Goal: Transaction & Acquisition: Purchase product/service

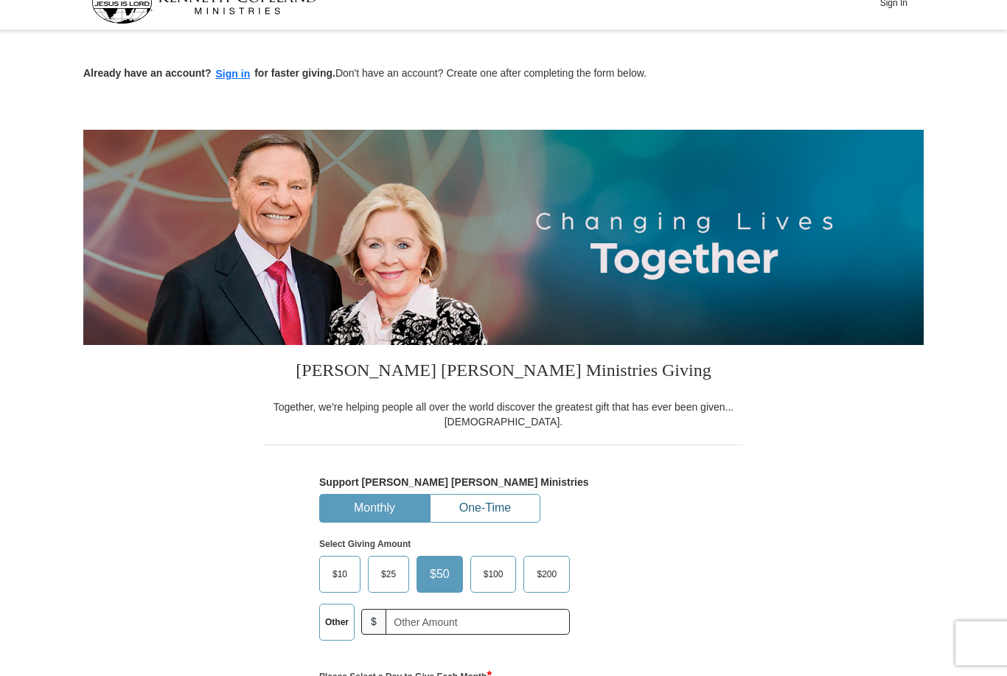
click at [499, 507] on button "One-Time" at bounding box center [485, 508] width 109 height 27
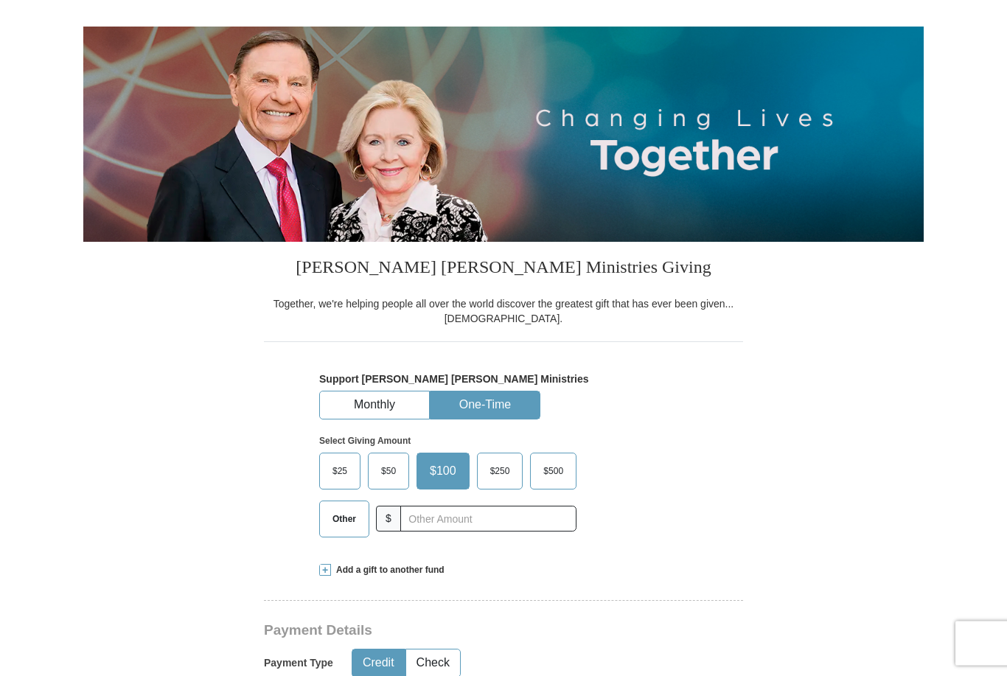
scroll to position [128, 0]
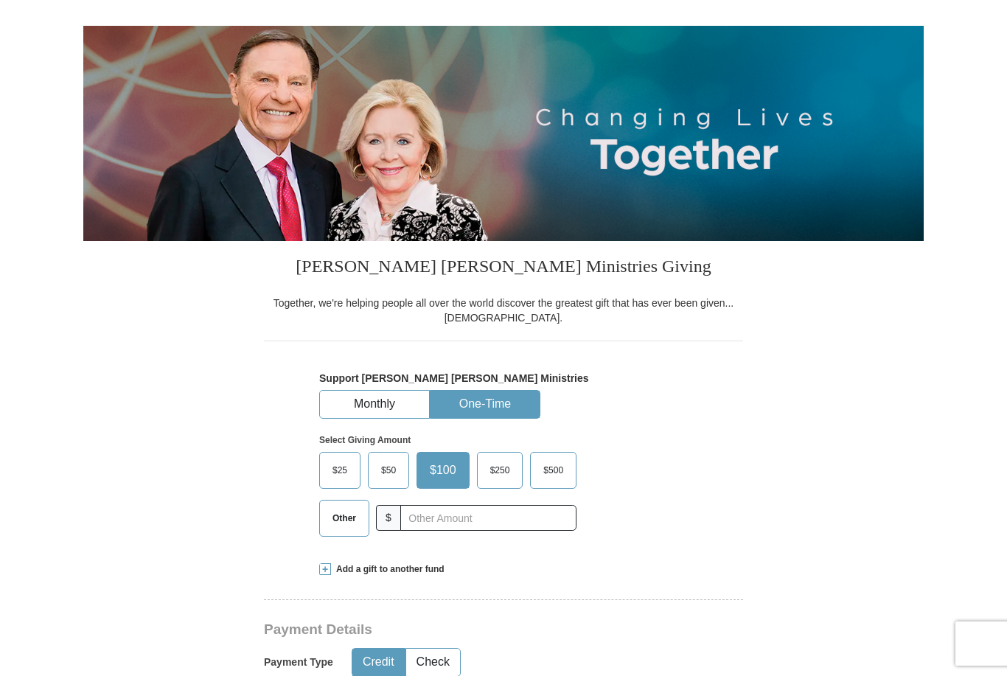
click at [451, 467] on span "$100" at bounding box center [442, 470] width 41 height 22
click at [0, 0] on input "$100" at bounding box center [0, 0] width 0 height 0
click at [490, 526] on input "text" at bounding box center [488, 518] width 176 height 26
click at [459, 472] on label "$100" at bounding box center [439, 470] width 45 height 35
click at [0, 0] on input "$100" at bounding box center [0, 0] width 0 height 0
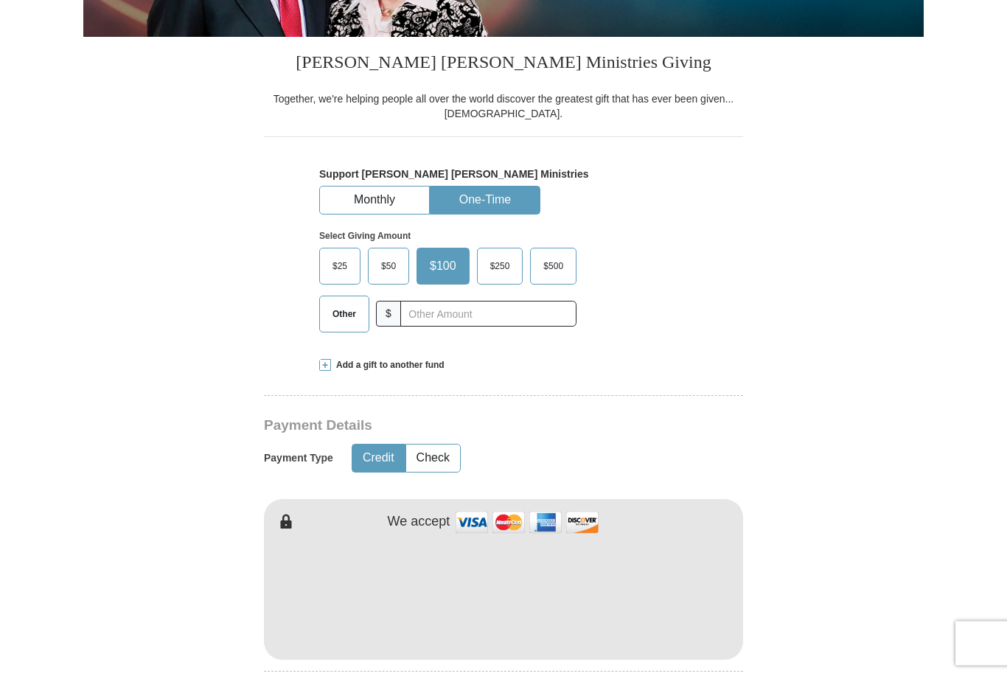
scroll to position [333, 0]
click at [388, 465] on button "Credit" at bounding box center [378, 458] width 52 height 27
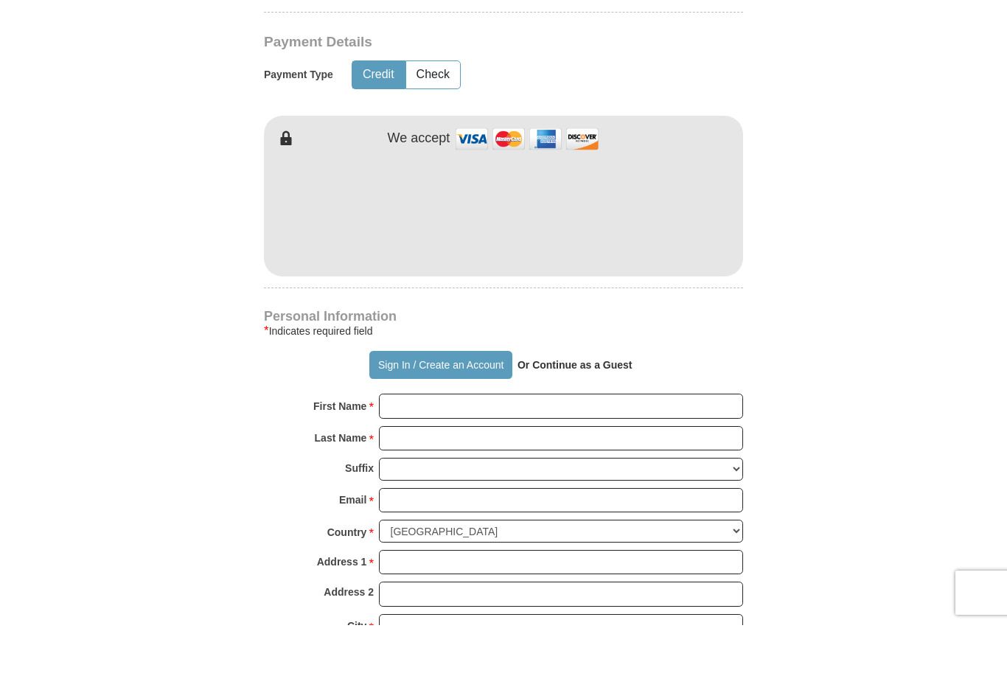
scroll to position [666, 0]
click at [413, 444] on input "First Name *" at bounding box center [561, 456] width 364 height 25
type input "d"
type input "[PERSON_NAME]"
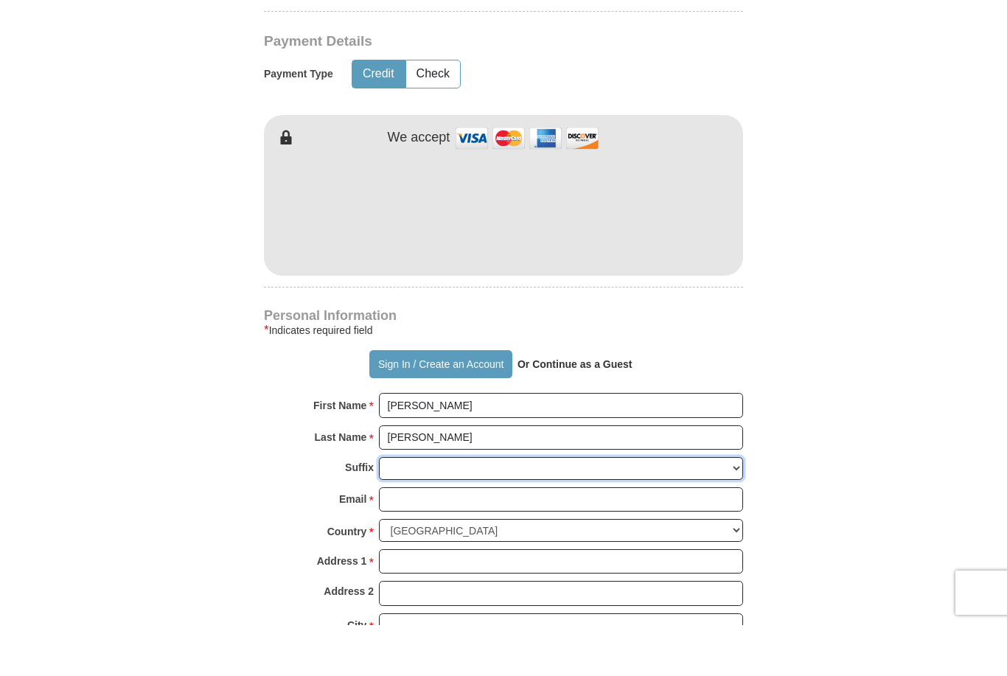
scroll to position [717, 0]
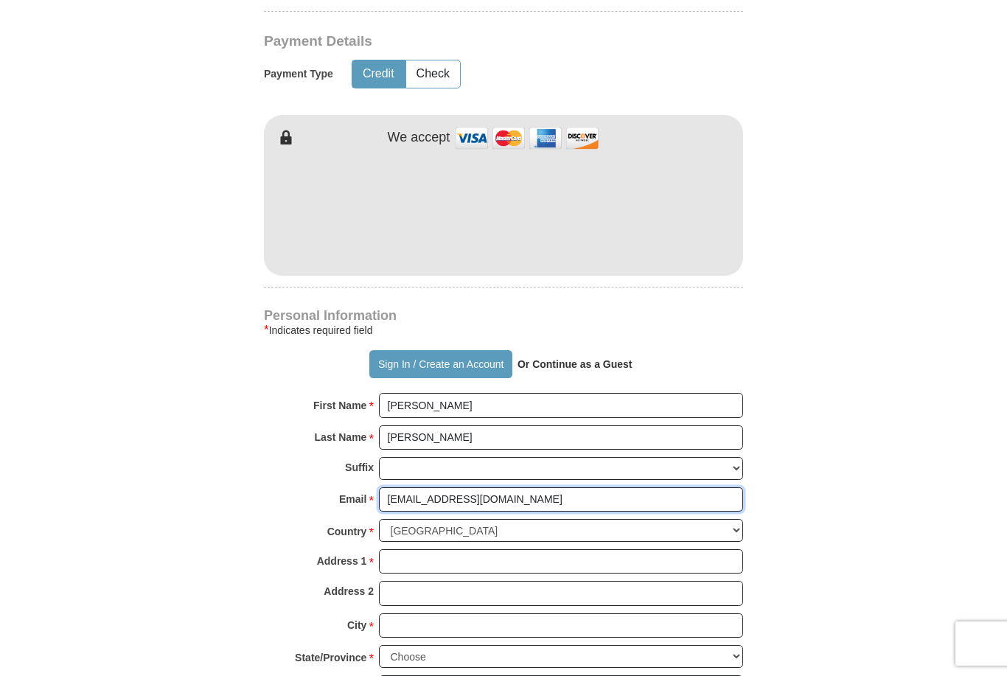
type input "[EMAIL_ADDRESS][DOMAIN_NAME]"
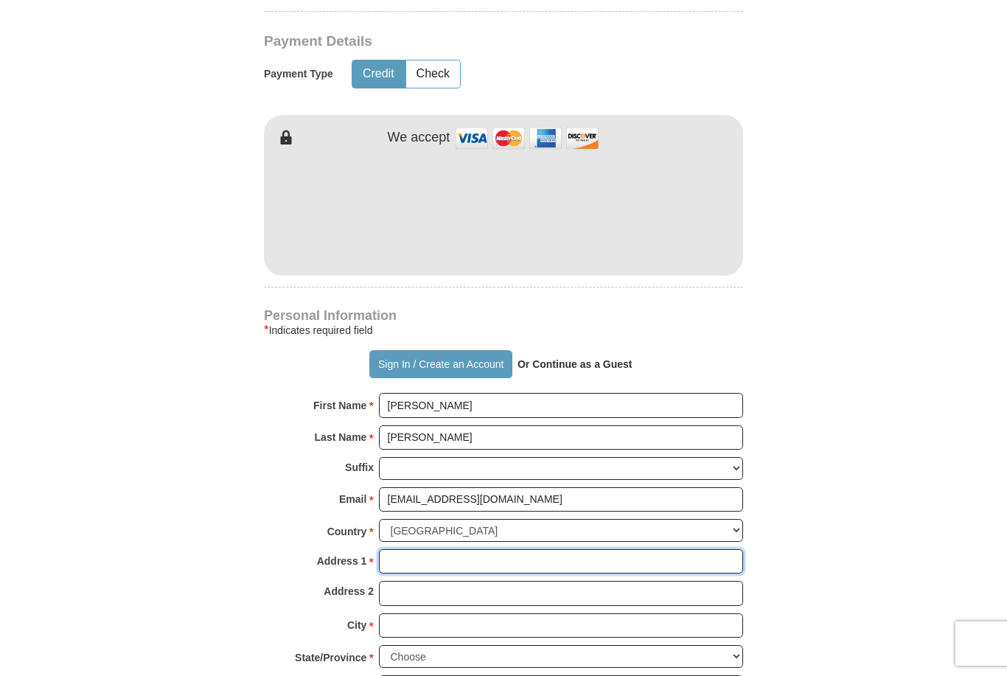
click at [434, 562] on input "Address 1 *" at bounding box center [561, 561] width 364 height 25
type input "[STREET_ADDRESS]"
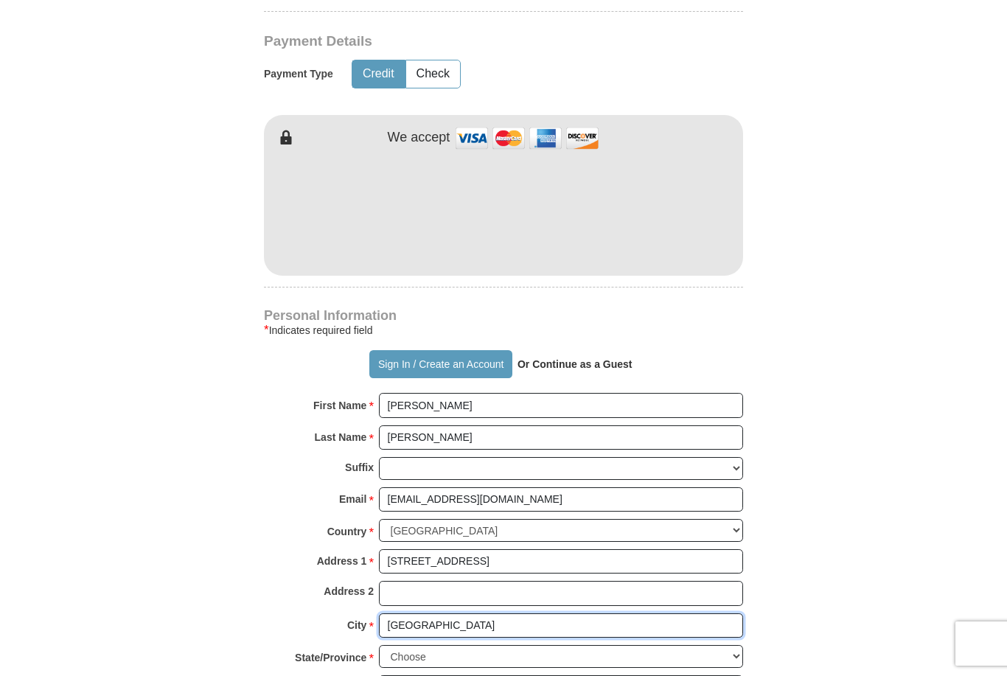
type input "[GEOGRAPHIC_DATA]"
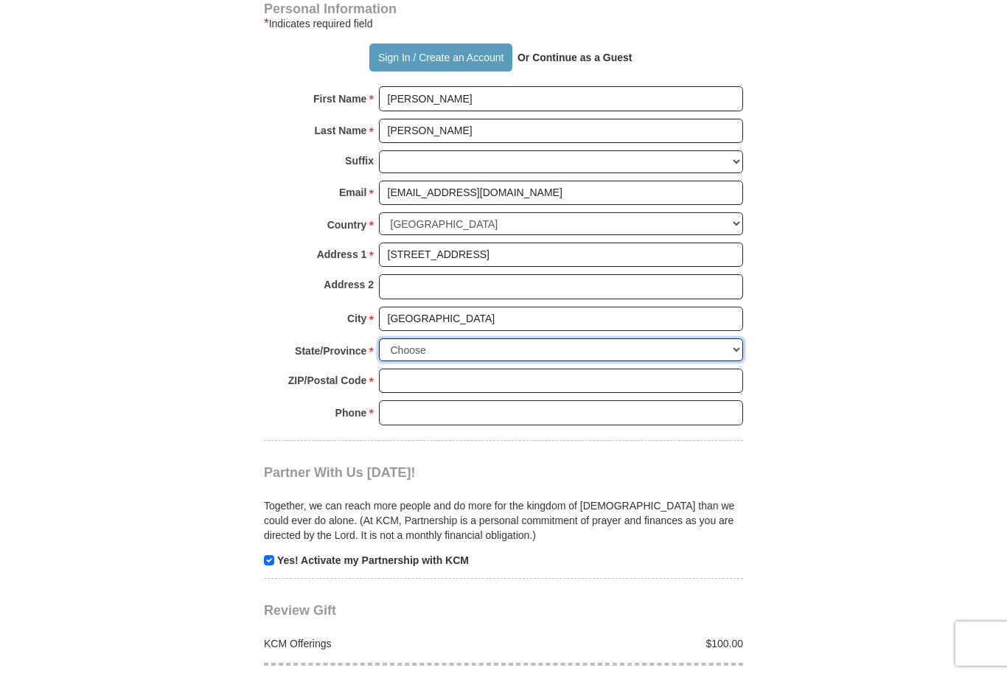
select select "SC"
click at [457, 377] on input "ZIP/Postal Code *" at bounding box center [561, 381] width 364 height 25
type input "29169"
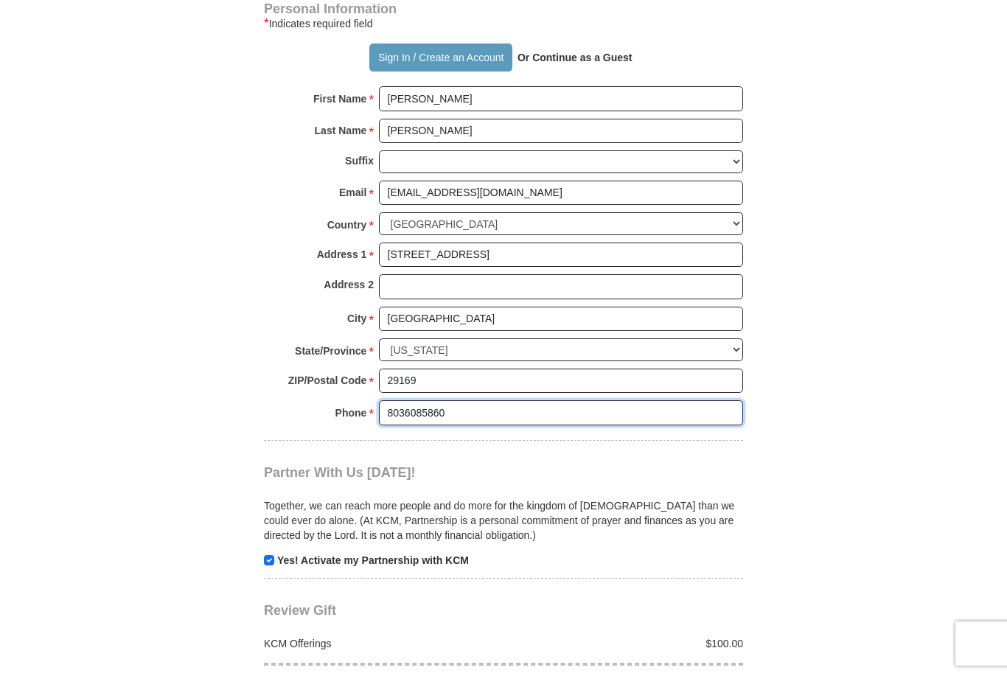
type input "8036085860"
click at [267, 555] on input "checkbox" at bounding box center [269, 560] width 10 height 10
checkbox input "false"
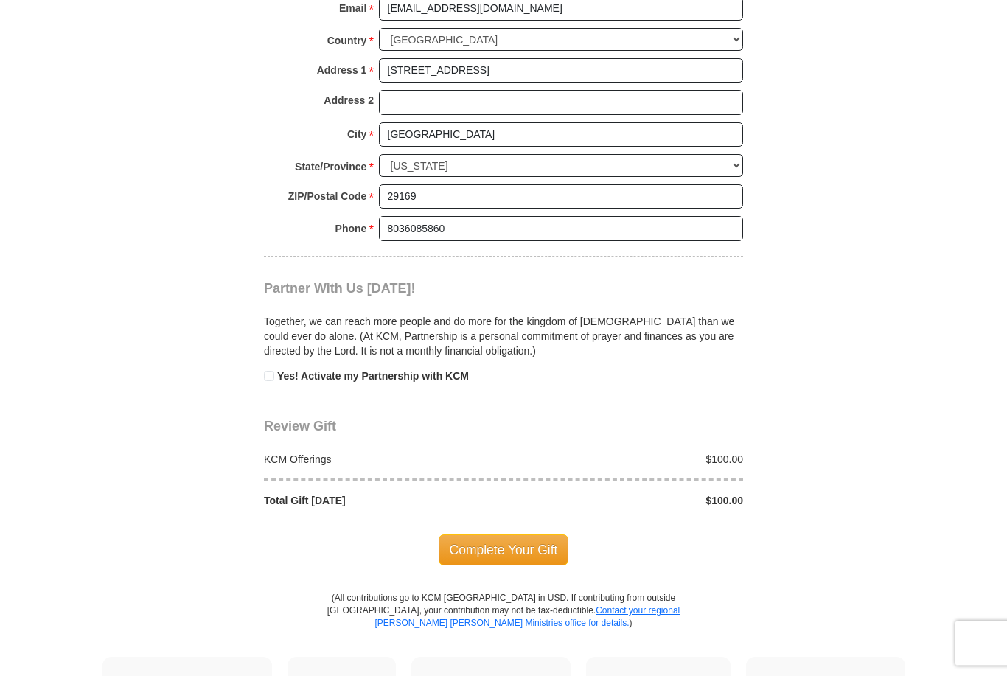
scroll to position [1208, 0]
click at [516, 540] on span "Complete Your Gift" at bounding box center [504, 549] width 131 height 31
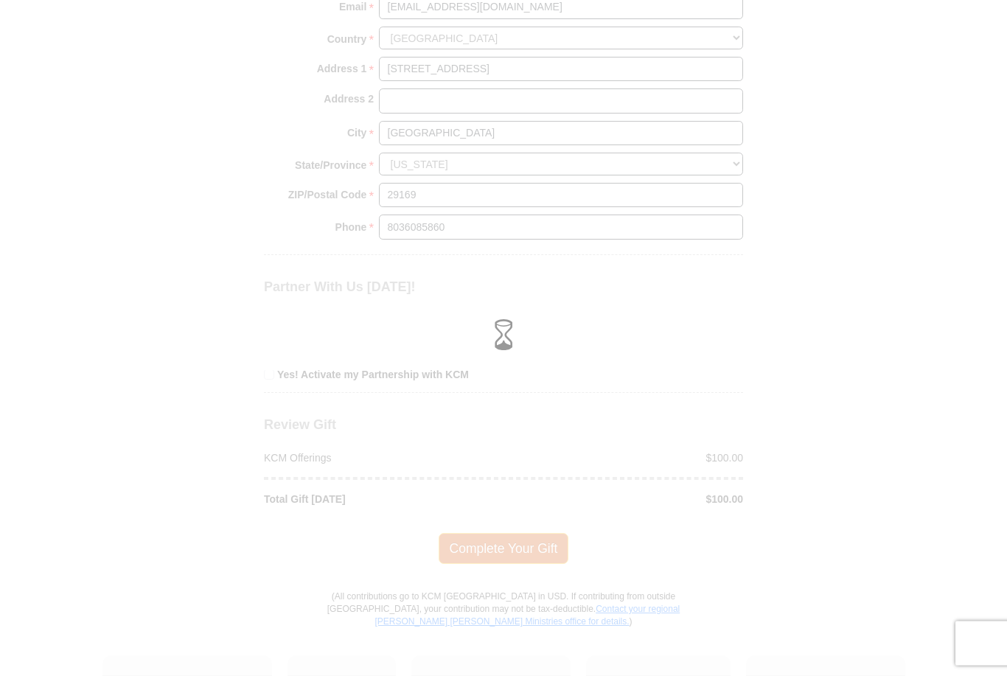
scroll to position [1209, 0]
